Goal: Task Accomplishment & Management: Manage account settings

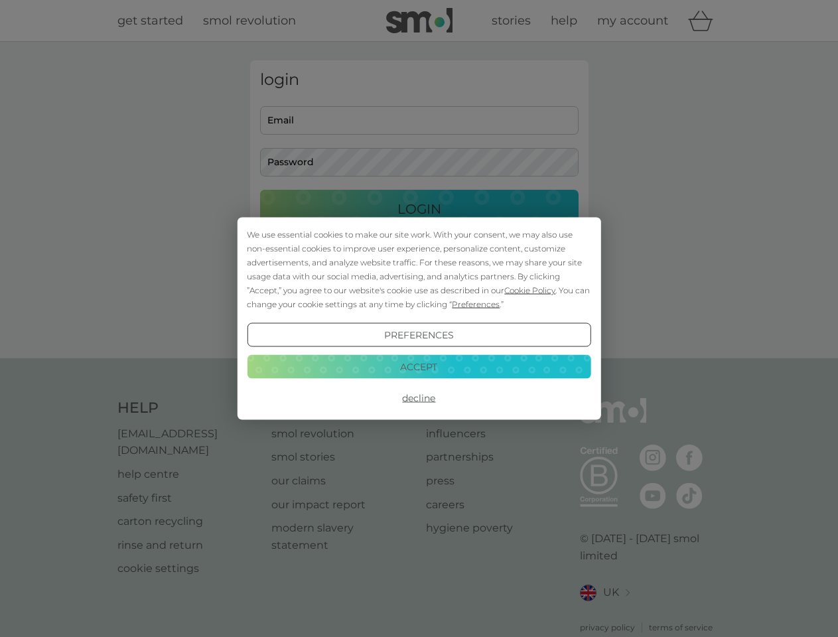
click at [530, 290] on span "Cookie Policy" at bounding box center [529, 290] width 51 height 10
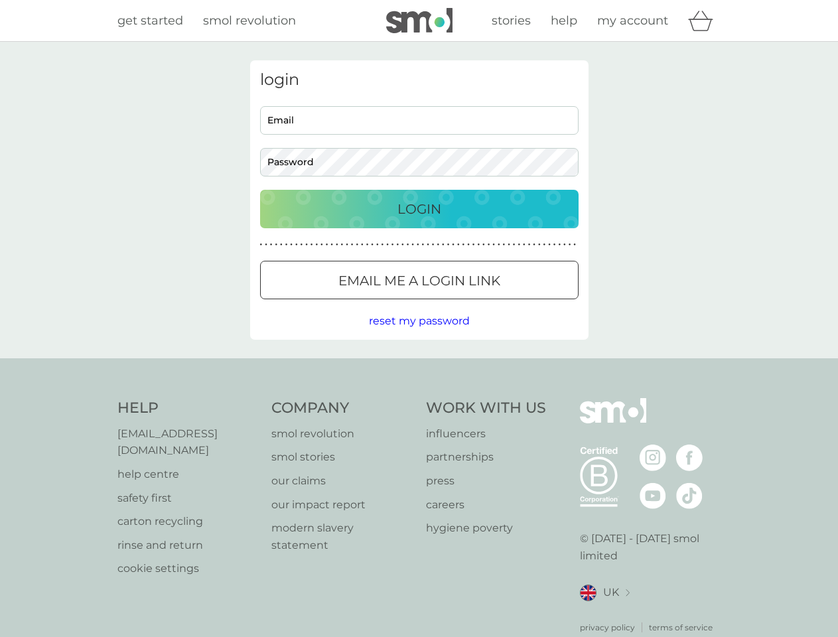
click at [474, 304] on div "login Email Password Login ● ● ● ● ● ● ● ● ● ● ● ● ● ● ● ● ● ● ● ● ● ● ● ● ● ● …" at bounding box center [419, 199] width 338 height 279
click at [418, 335] on div "login Email Password Login ● ● ● ● ● ● ● ● ● ● ● ● ● ● ● ● ● ● ● ● ● ● ● ● ● ● …" at bounding box center [419, 199] width 338 height 279
click at [418, 398] on div "Help [EMAIL_ADDRESS][DOMAIN_NAME] help centre safety first carton recycling rin…" at bounding box center [419, 515] width 604 height 235
click at [418, 366] on div "Help [EMAIL_ADDRESS][DOMAIN_NAME] help centre safety first carton recycling rin…" at bounding box center [419, 515] width 838 height 315
